Goal: Navigation & Orientation: Find specific page/section

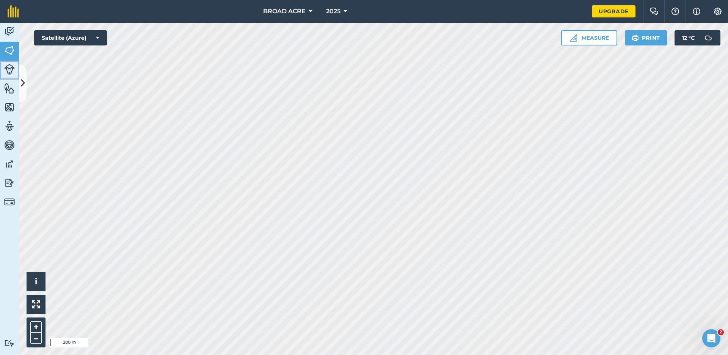
click at [9, 71] on img at bounding box center [9, 69] width 11 height 11
click at [6, 69] on img at bounding box center [9, 69] width 11 height 11
click at [10, 67] on img at bounding box center [9, 69] width 11 height 11
